Goal: Task Accomplishment & Management: Use online tool/utility

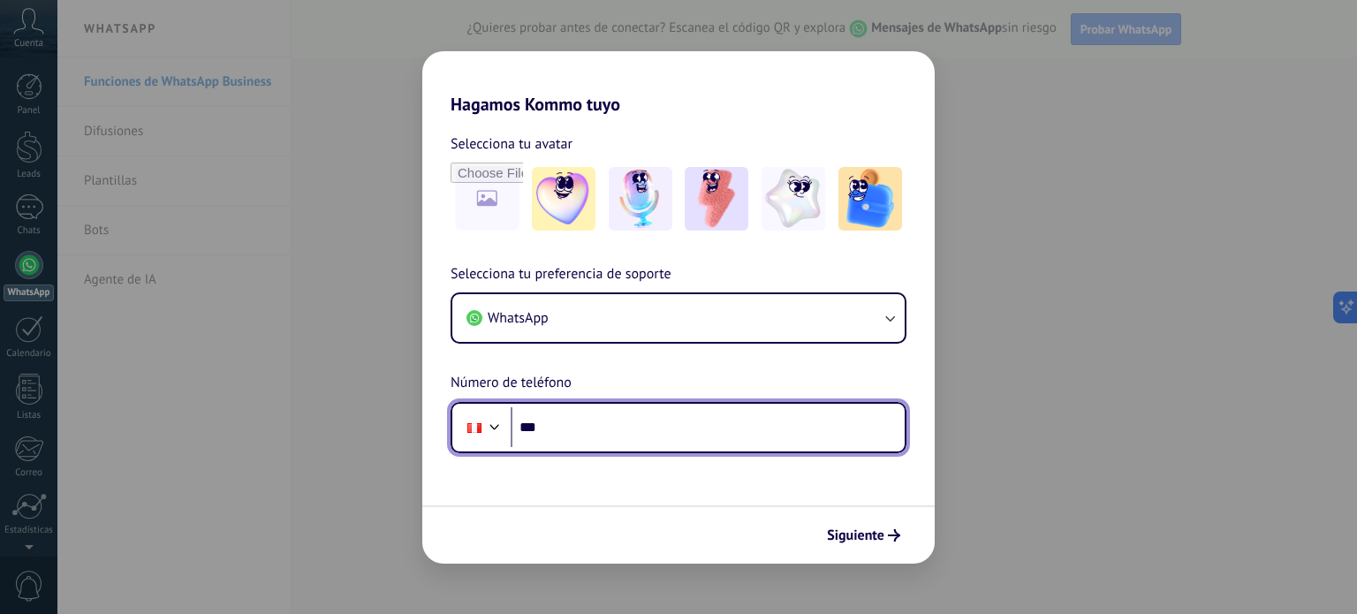
click at [636, 437] on input "***" at bounding box center [708, 427] width 394 height 41
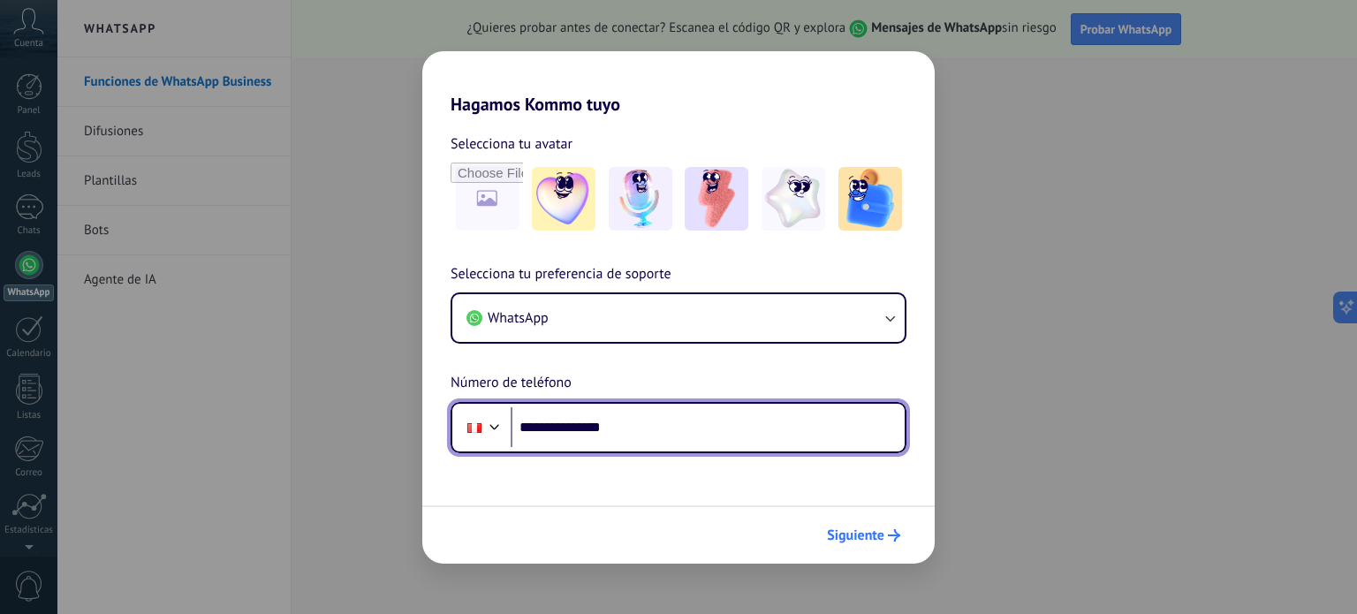
type input "**********"
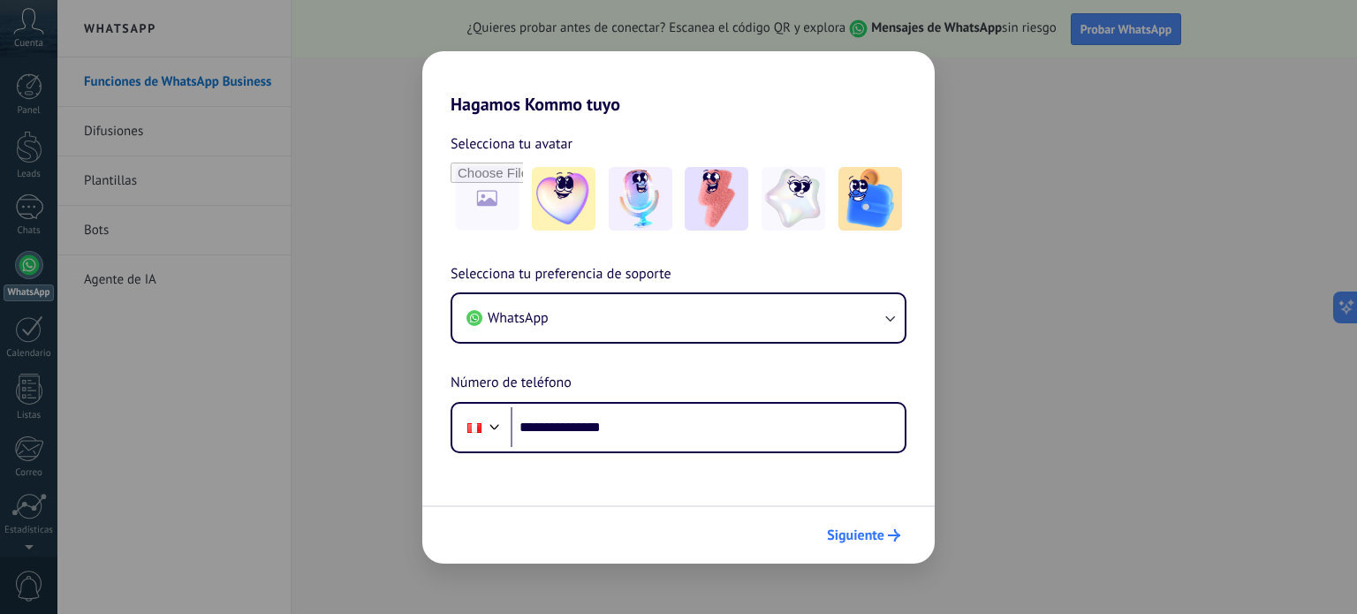
click at [860, 533] on span "Siguiente" at bounding box center [855, 535] width 57 height 12
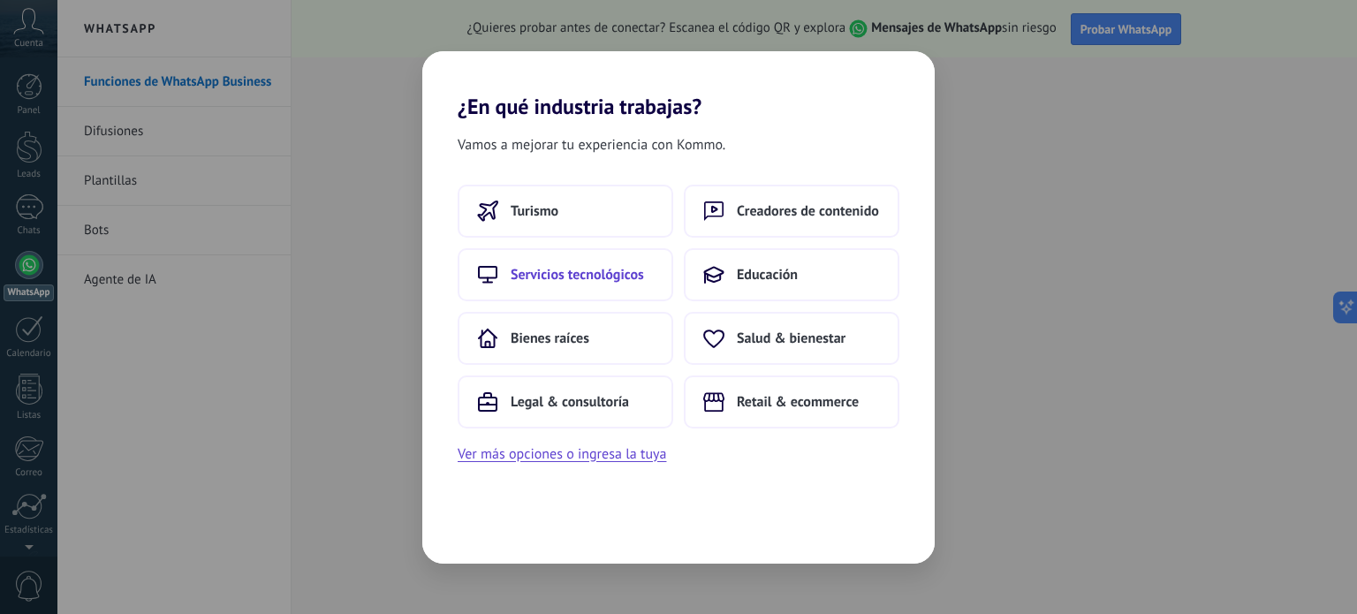
click at [588, 275] on span "Servicios tecnológicos" at bounding box center [577, 275] width 133 height 18
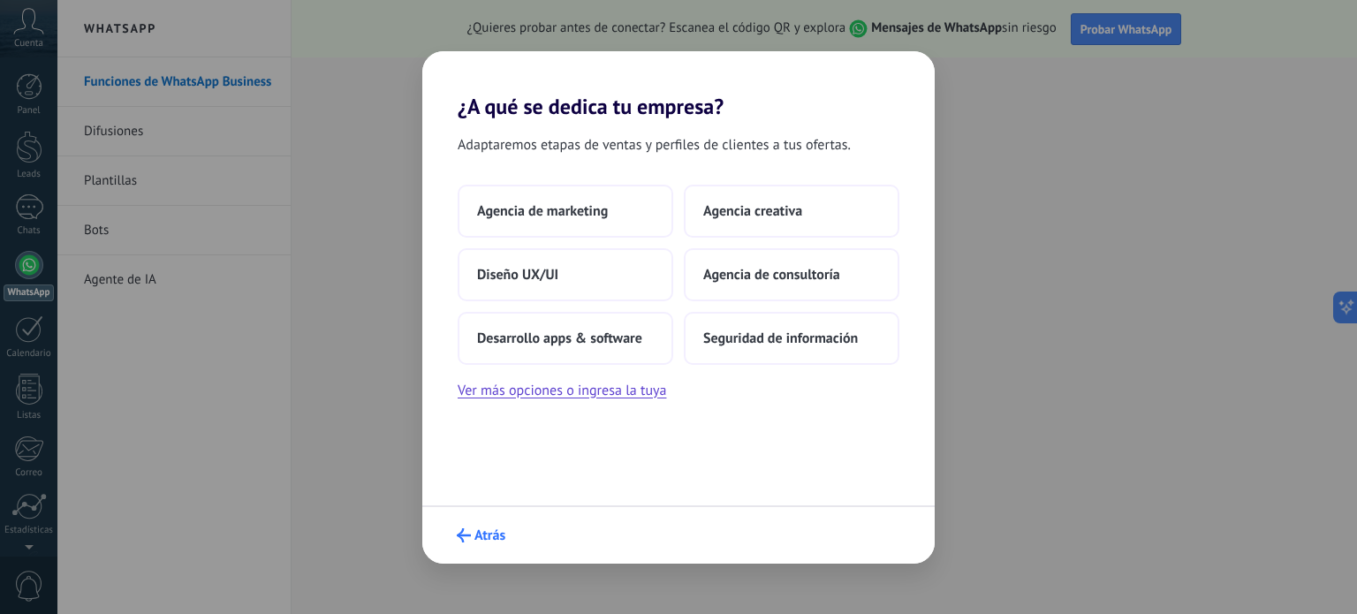
click at [485, 540] on span "Atrás" at bounding box center [489, 535] width 31 height 12
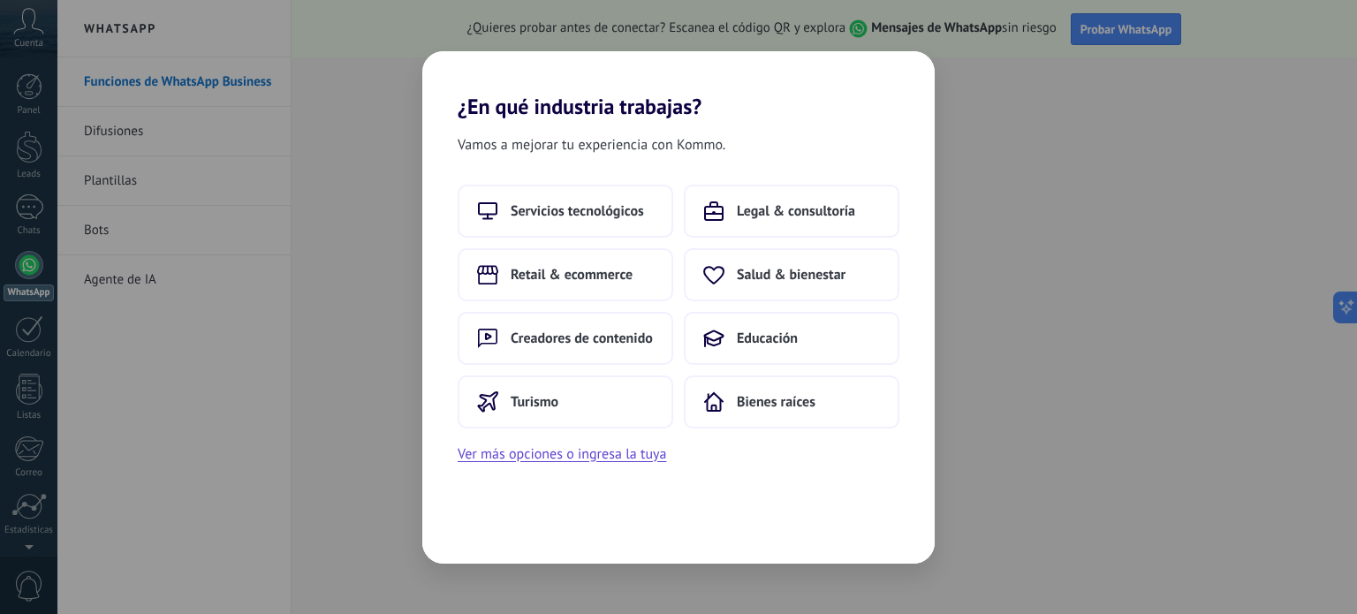
click at [485, 540] on div "Vamos a mejorar tu experiencia con Kommo. Servicios tecnológicos Legal & consul…" at bounding box center [678, 341] width 512 height 444
click at [778, 335] on span "Educación" at bounding box center [767, 339] width 61 height 18
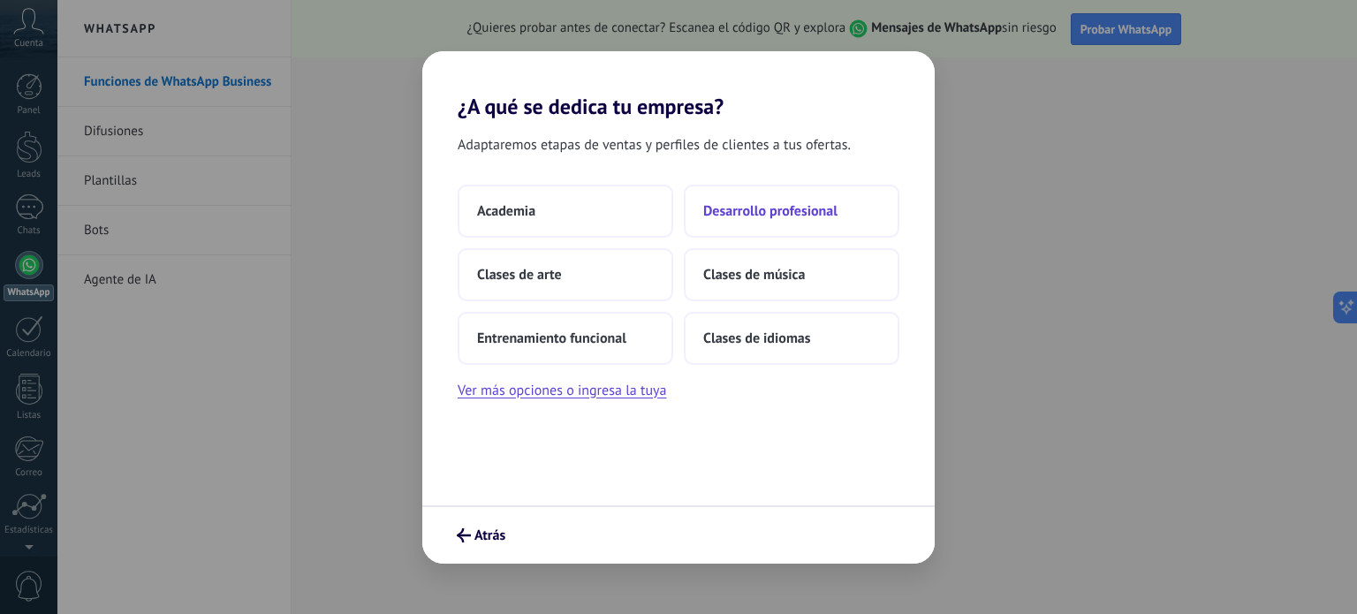
click at [763, 211] on span "Desarrollo profesional" at bounding box center [770, 211] width 134 height 18
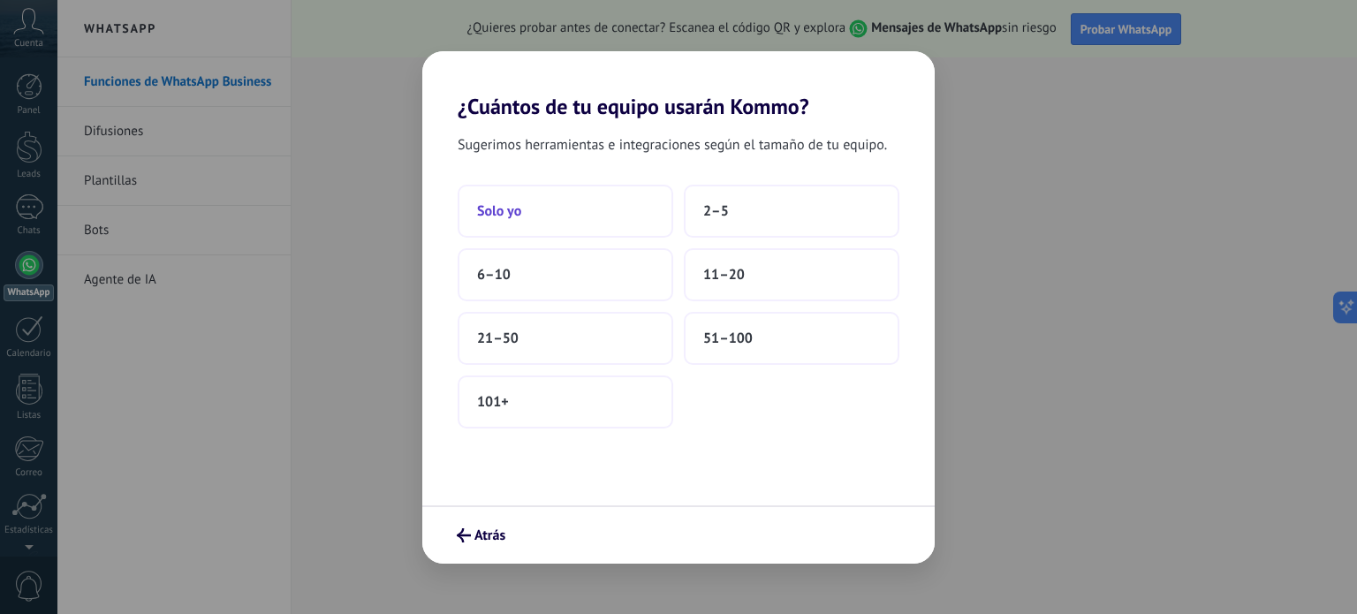
click at [520, 215] on span "Solo yo" at bounding box center [499, 211] width 44 height 18
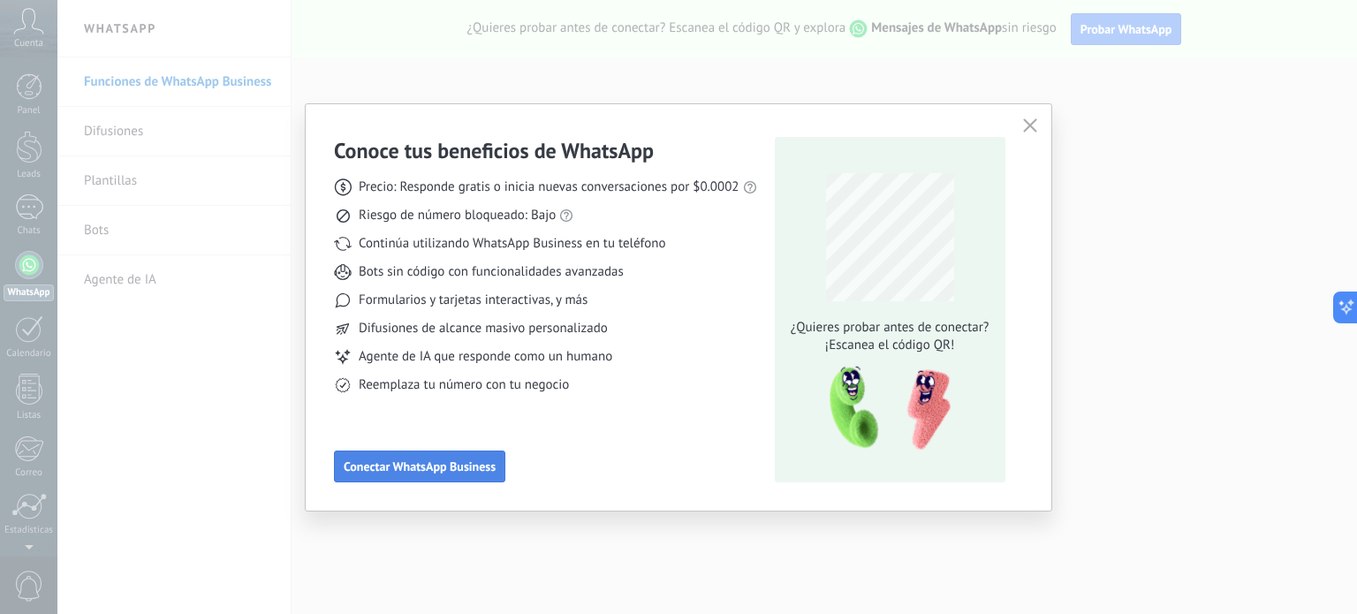
click at [426, 472] on span "Conectar WhatsApp Business" at bounding box center [420, 466] width 152 height 12
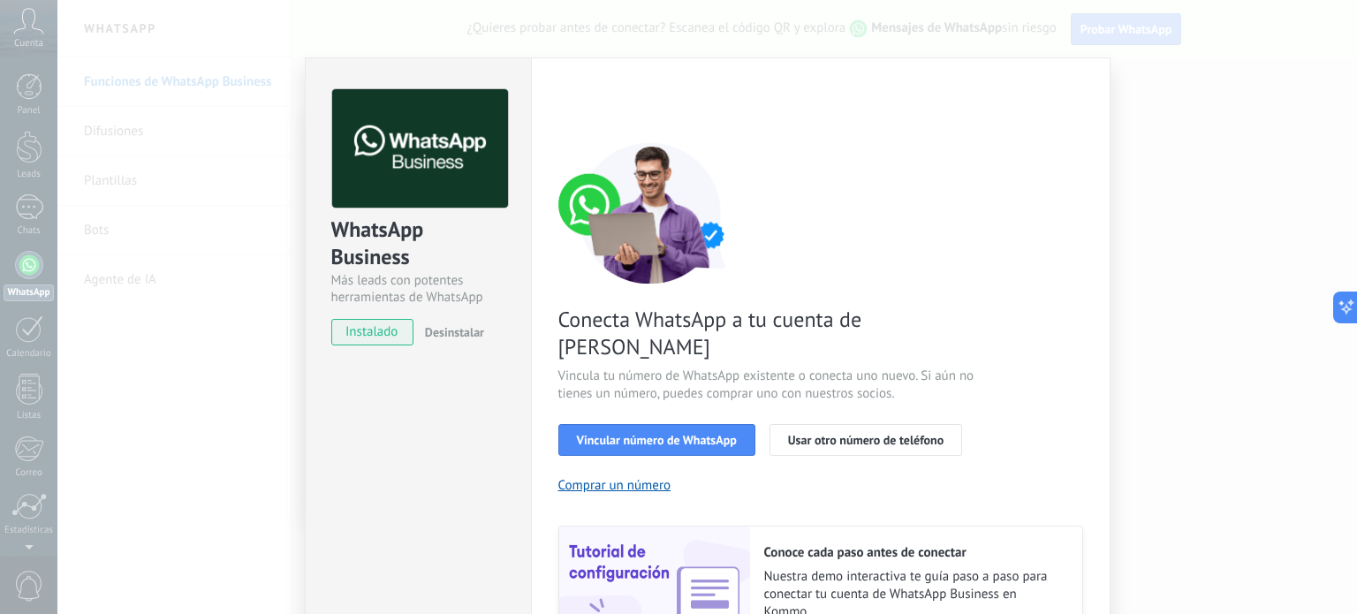
click at [1195, 84] on div "WhatsApp Business Más leads con potentes herramientas de WhatsApp instalado Des…" at bounding box center [707, 307] width 1300 height 614
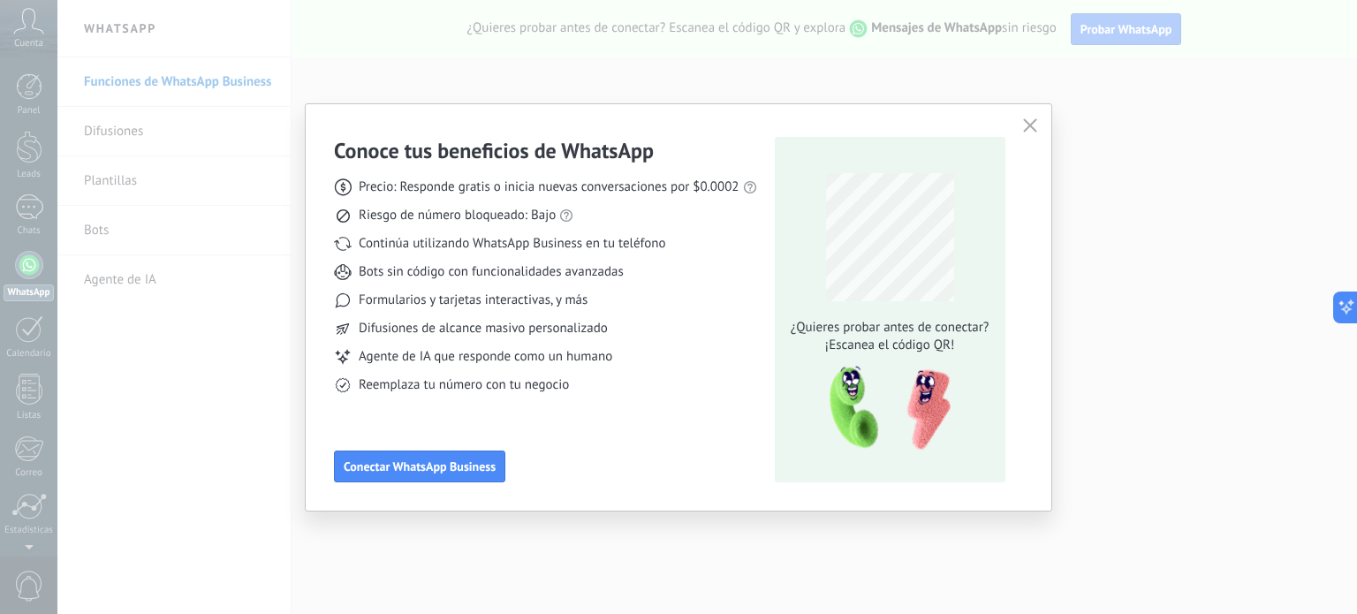
click at [1023, 128] on icon "button" at bounding box center [1030, 125] width 14 height 14
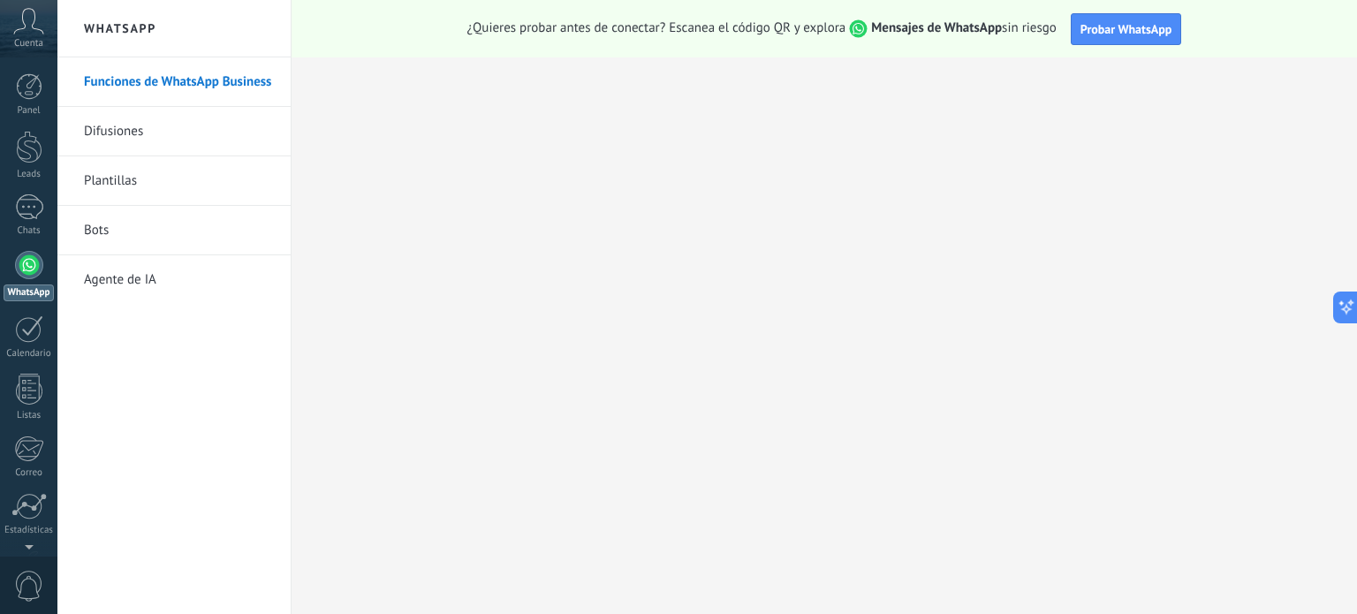
scroll to position [120, 0]
